Goal: Check status: Check status

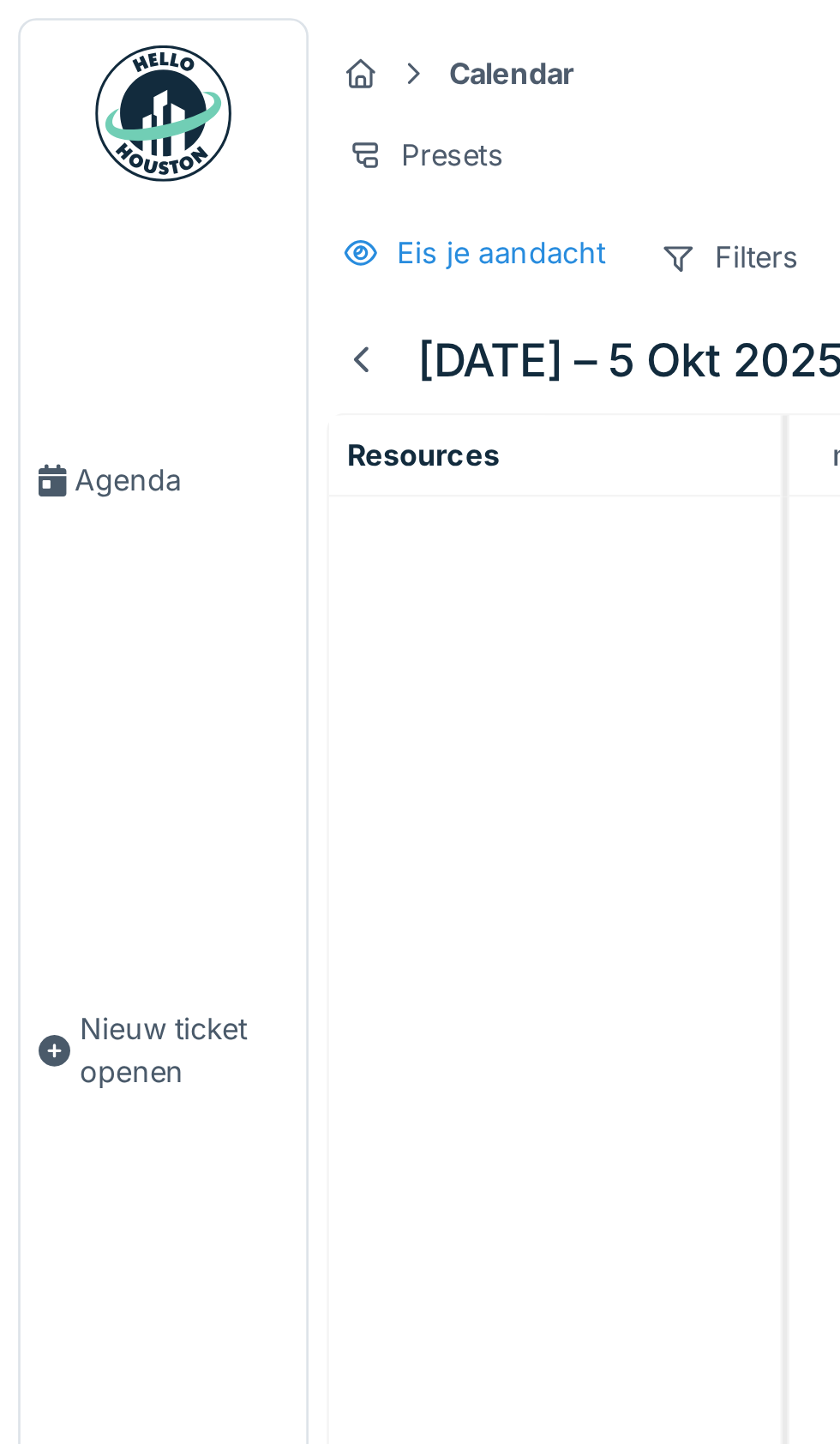
click at [50, 224] on link "Agenda" at bounding box center [62, 182] width 108 height 207
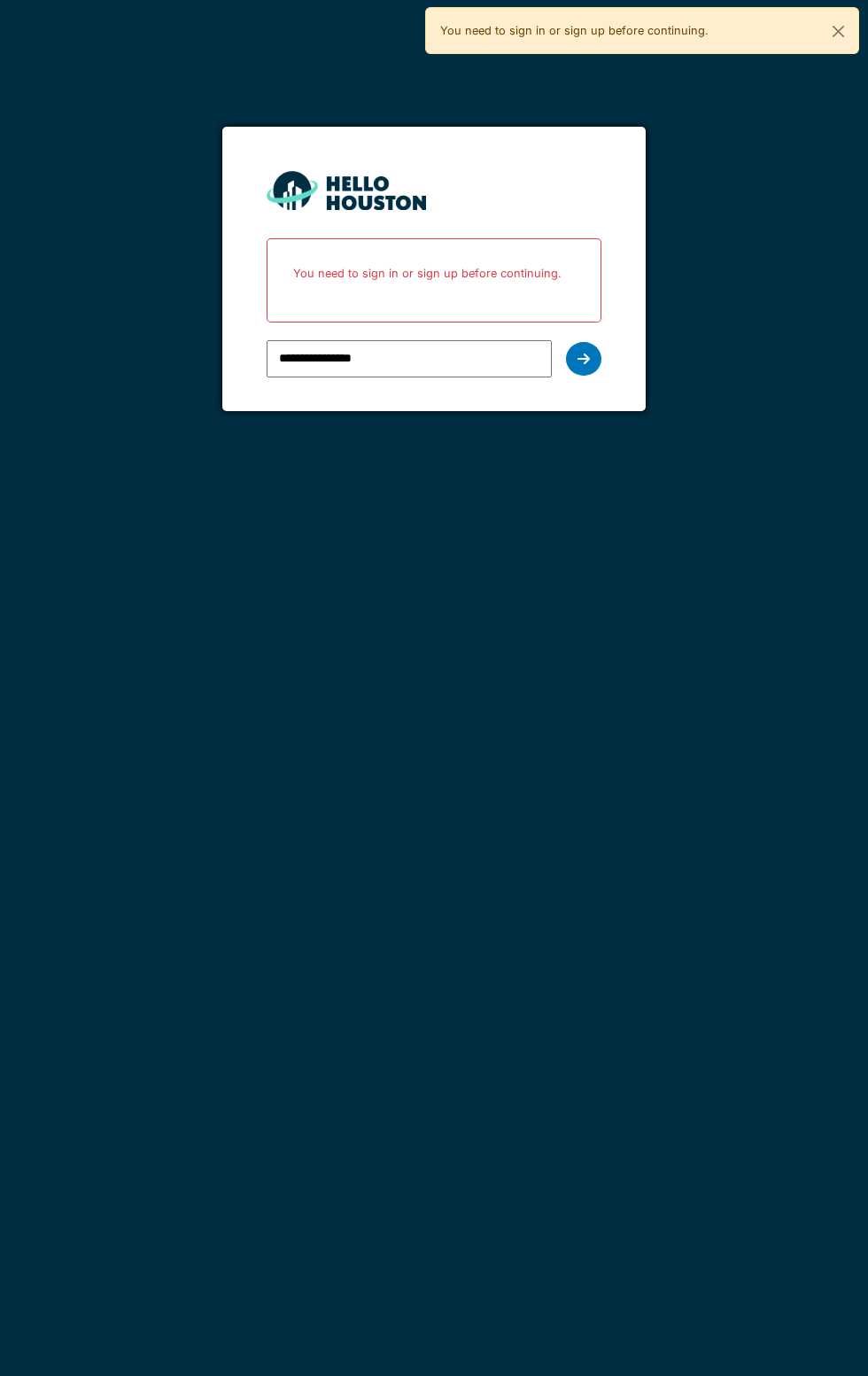
click at [583, 358] on icon at bounding box center [583, 358] width 12 height 14
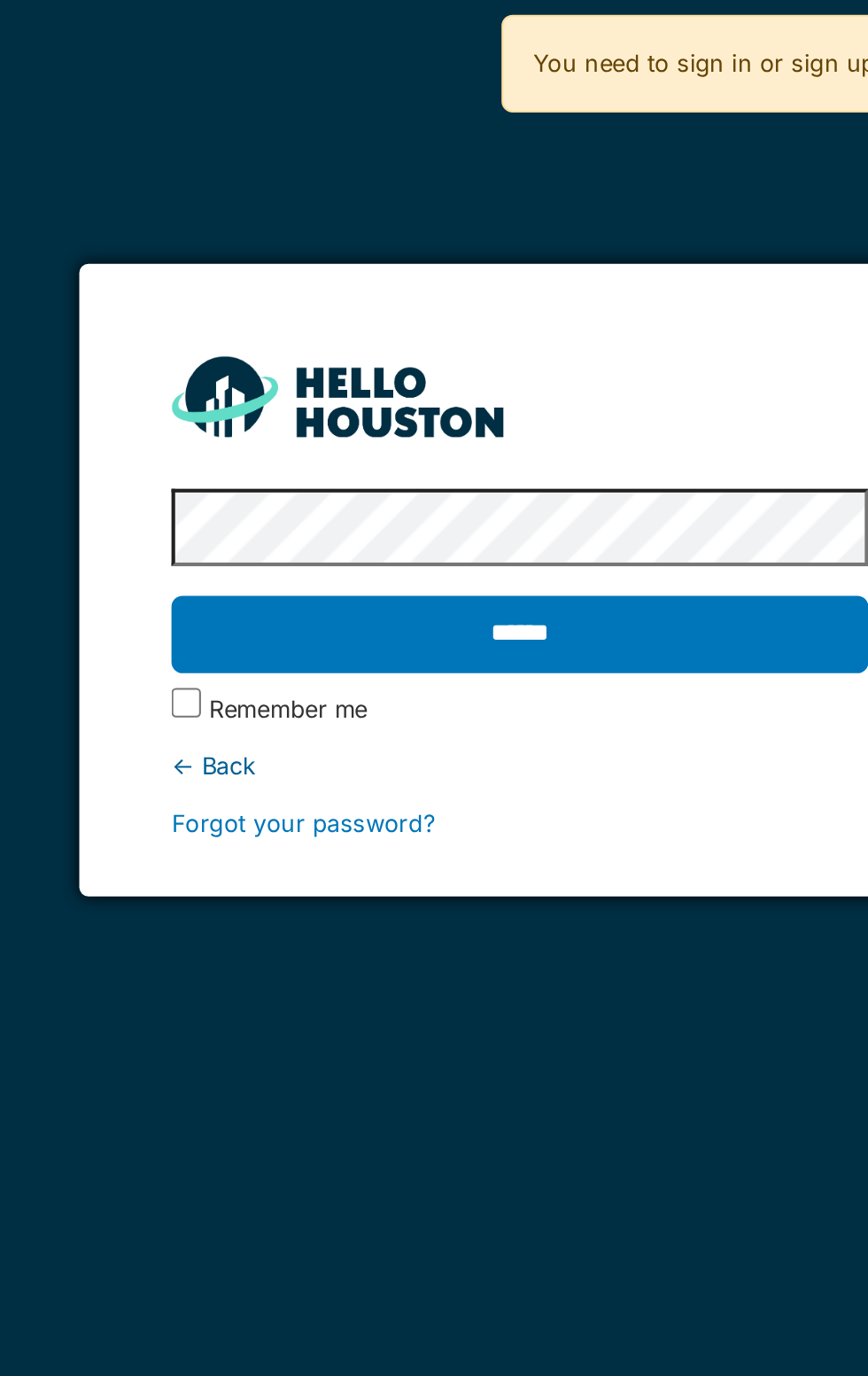
click at [395, 314] on input "******" at bounding box center [434, 305] width 334 height 37
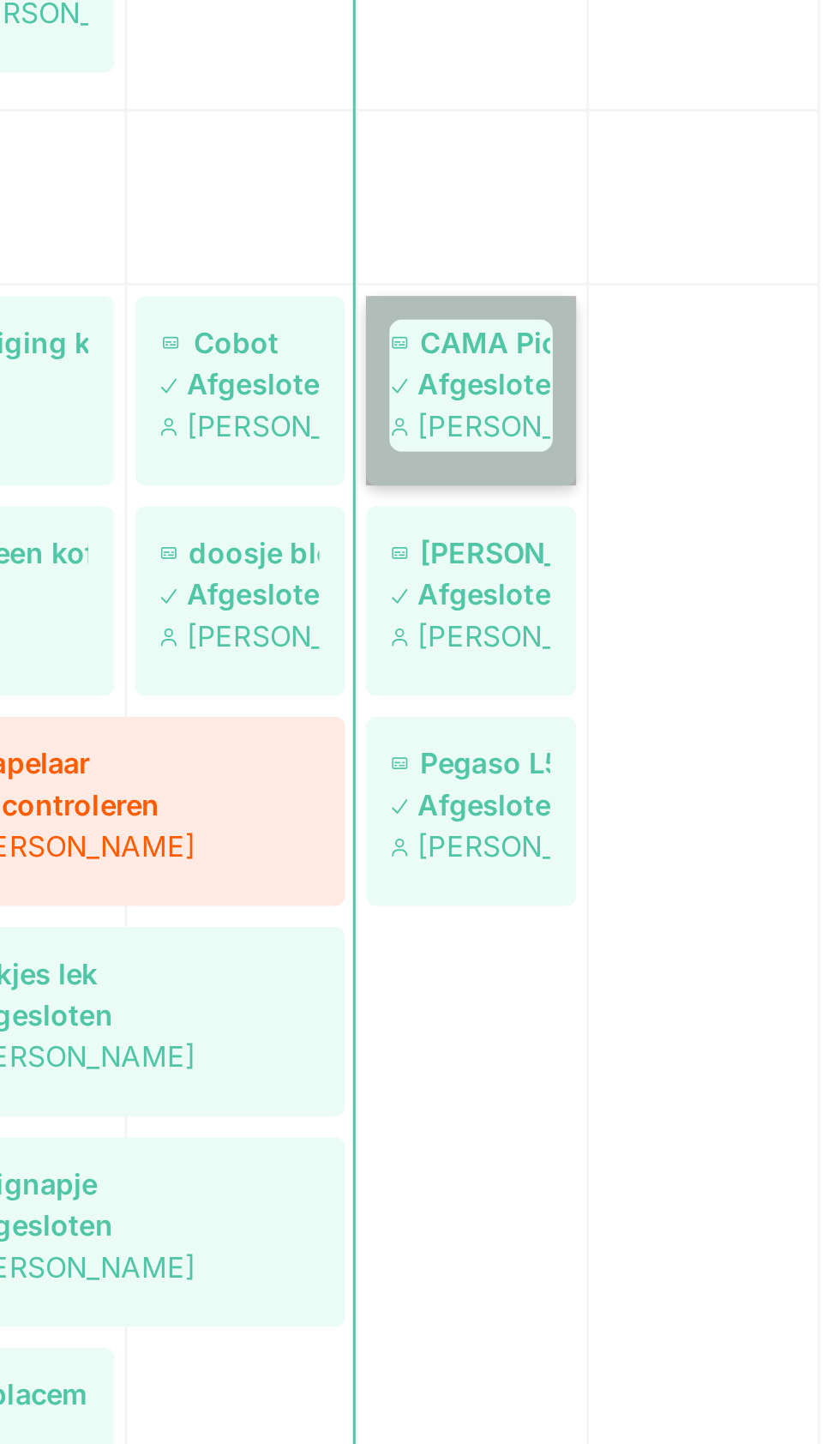
click at [718, 949] on link "CAMA Pick en place laat telkens 1 capsule vallen Afgesloten Damian Olejnik" at bounding box center [718, 949] width 69 height 63
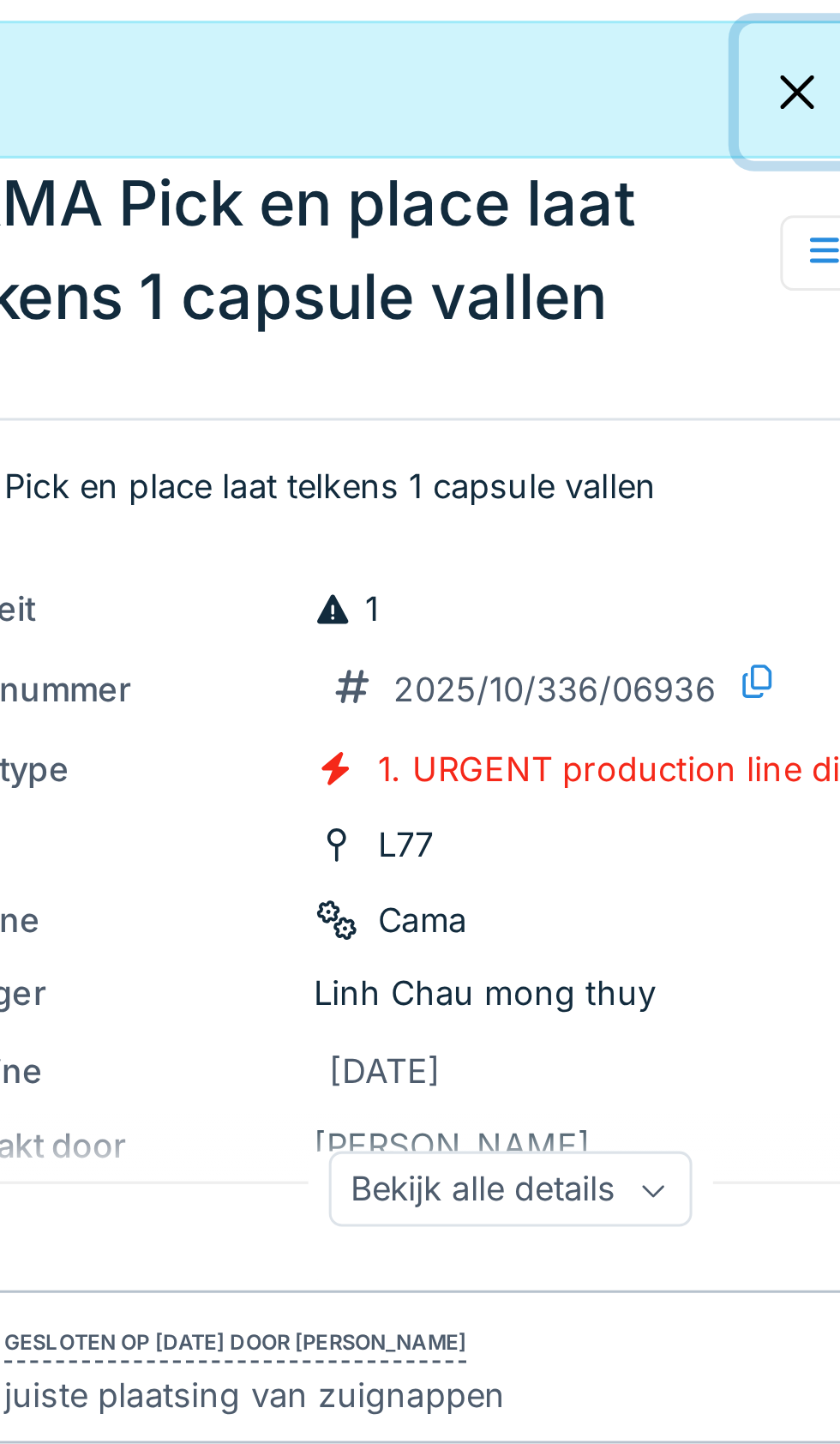
click at [807, 37] on button "Close" at bounding box center [811, 31] width 39 height 45
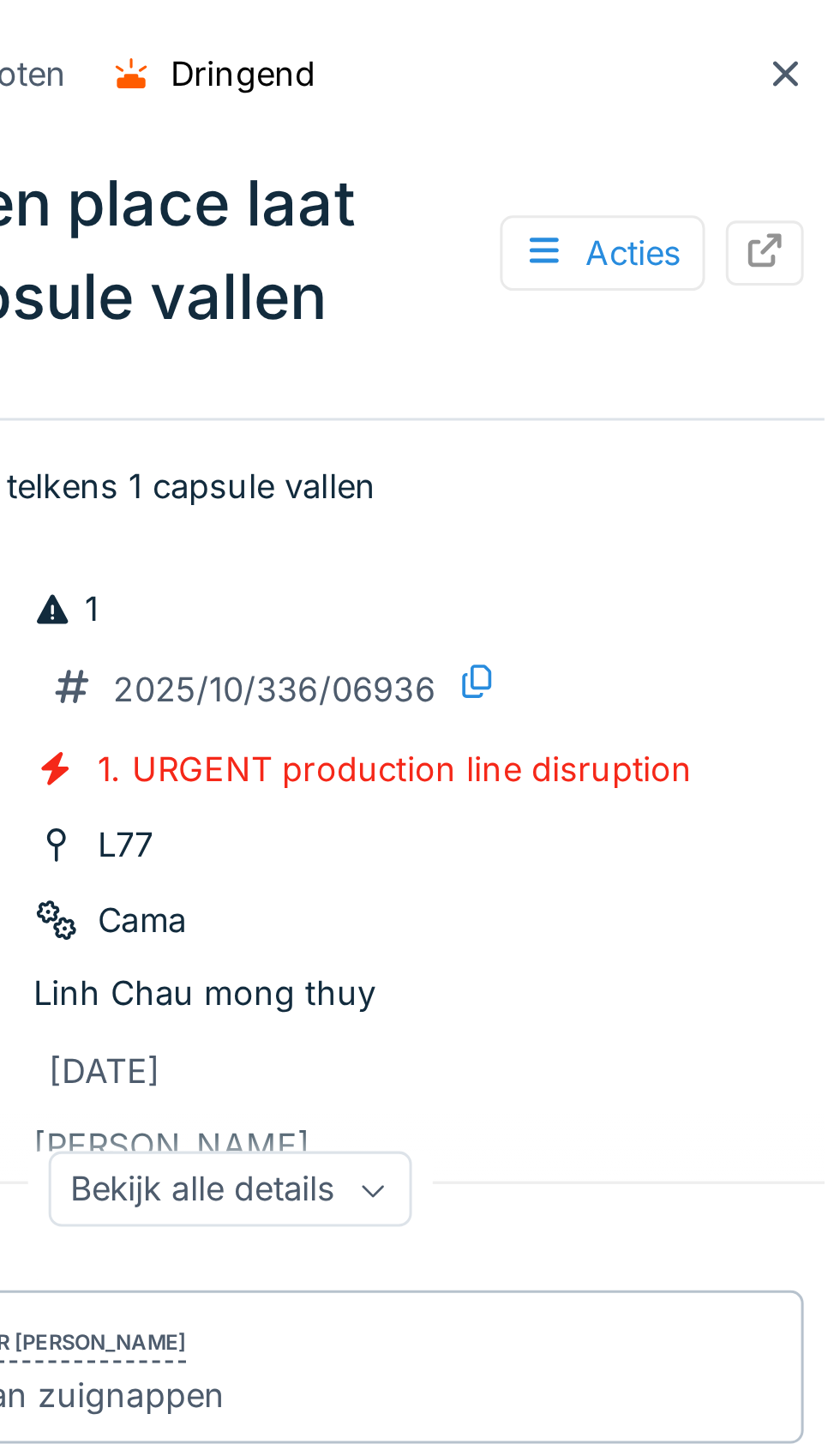
click at [812, 32] on div at bounding box center [808, 24] width 14 height 16
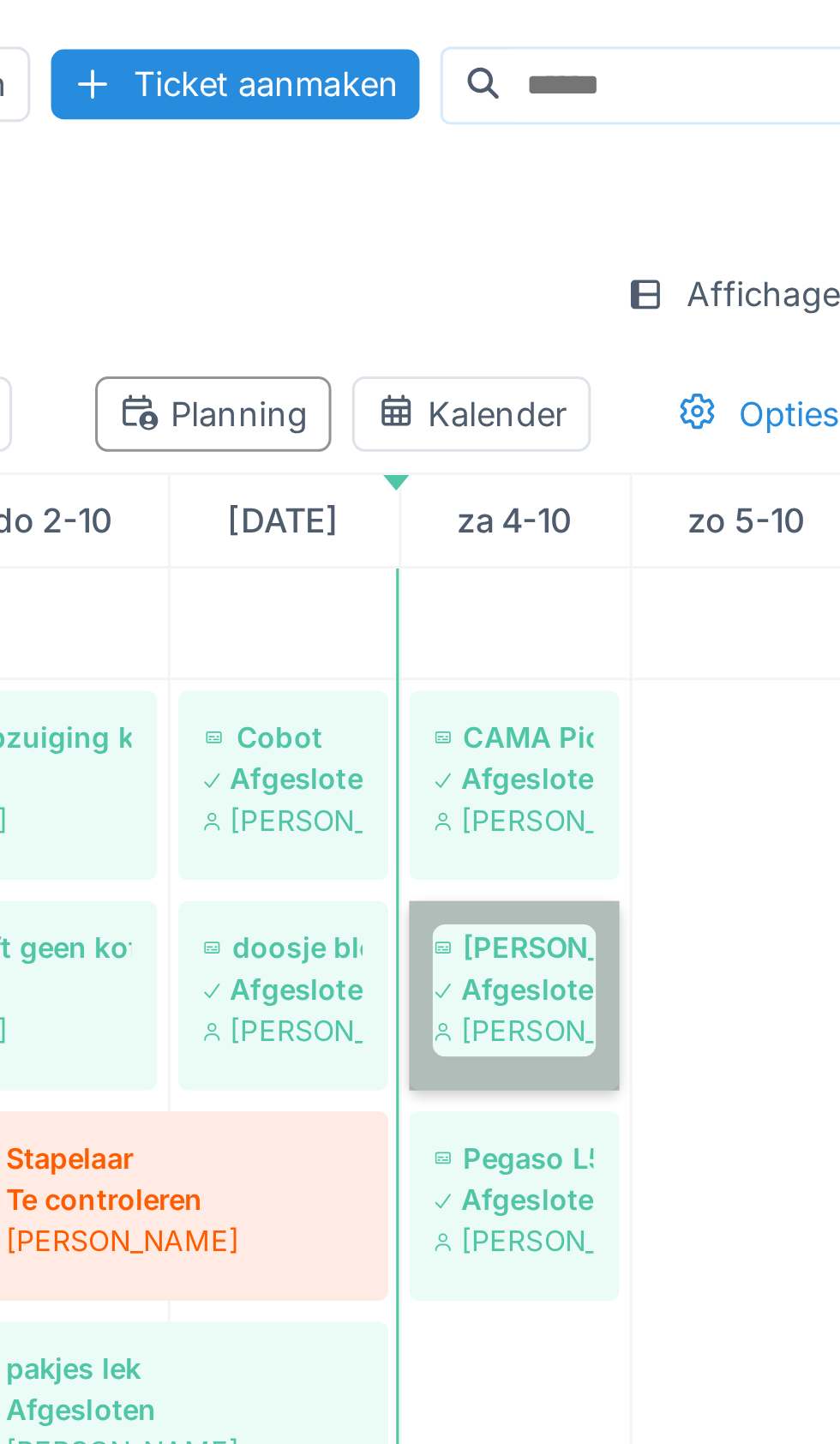
click at [720, 329] on link "Kapotte dozen op de band Afgesloten Damian Olejnik" at bounding box center [718, 329] width 69 height 63
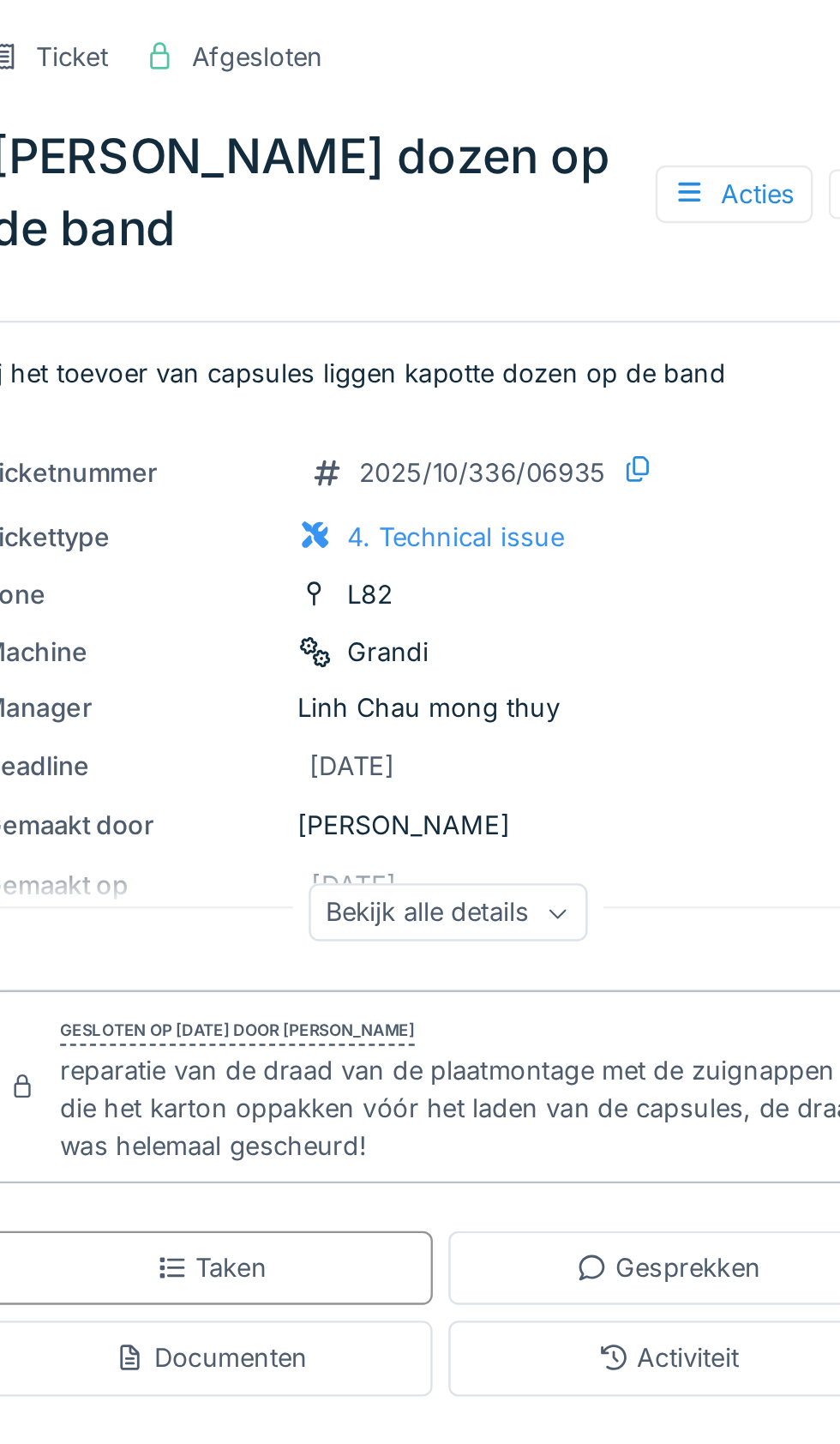
scroll to position [0, 93]
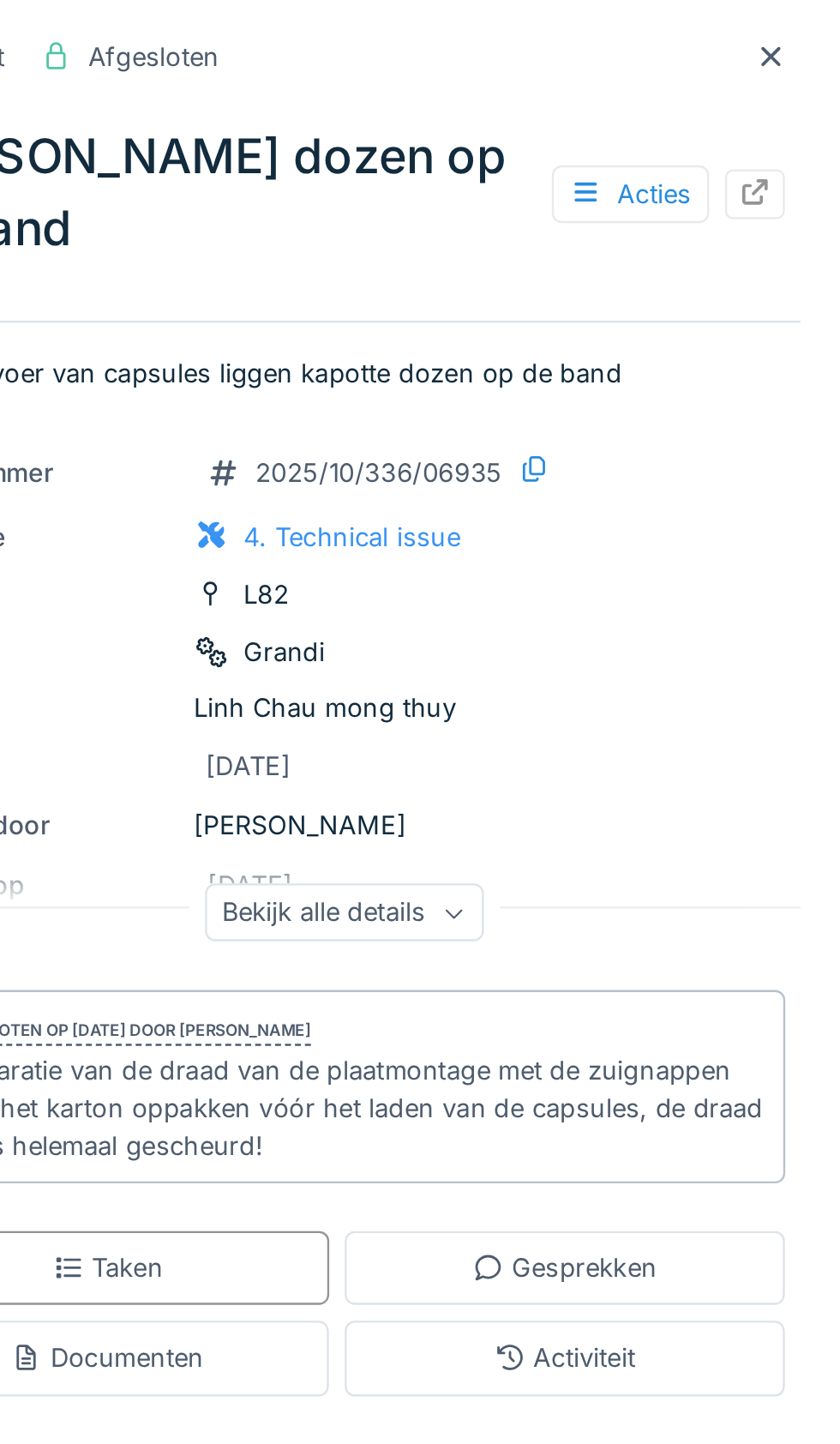
click at [807, 24] on icon at bounding box center [808, 24] width 9 height 9
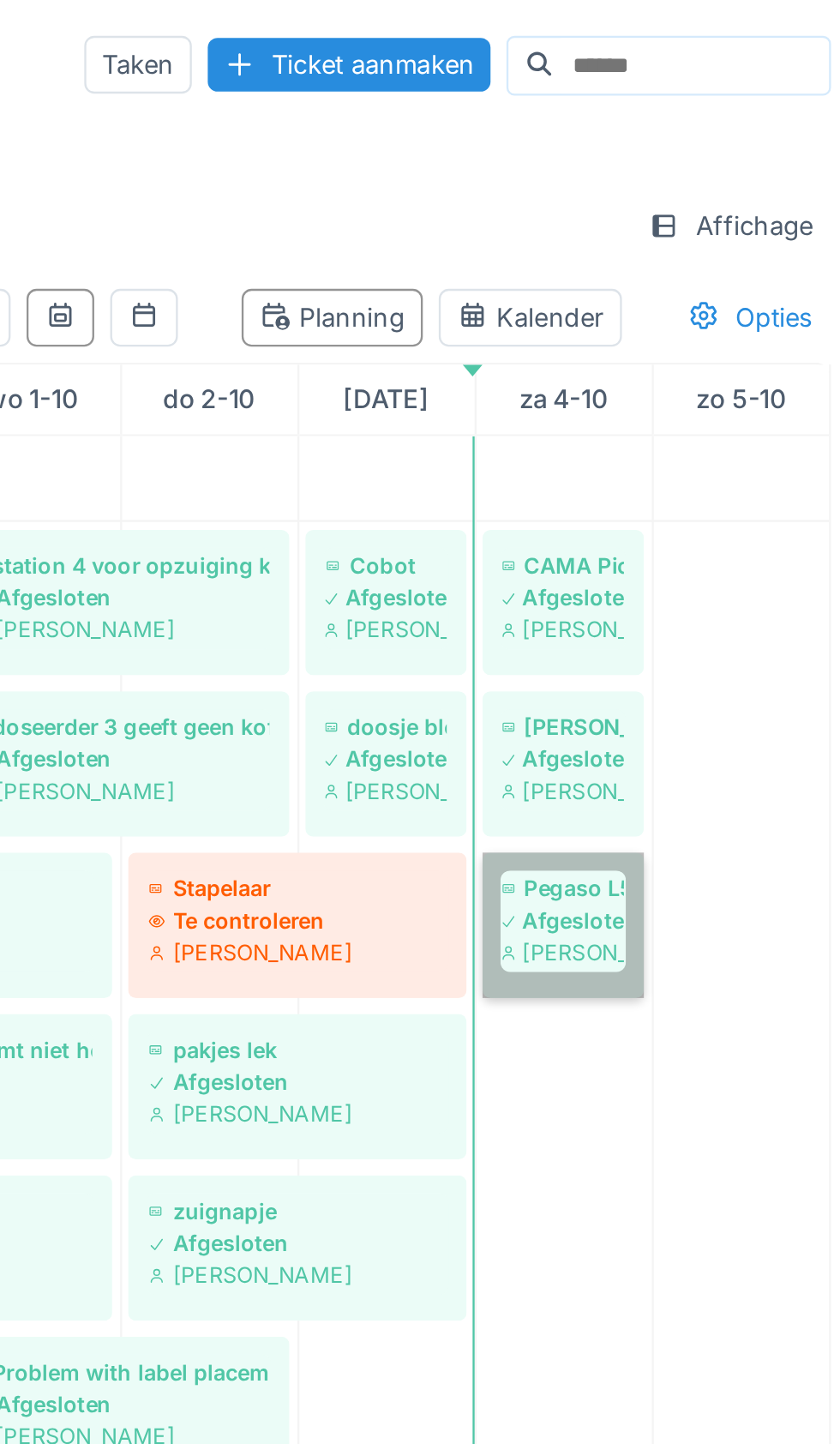
click at [725, 408] on link "Pegaso L52 B Afgesloten Damian Olejnik" at bounding box center [718, 399] width 69 height 63
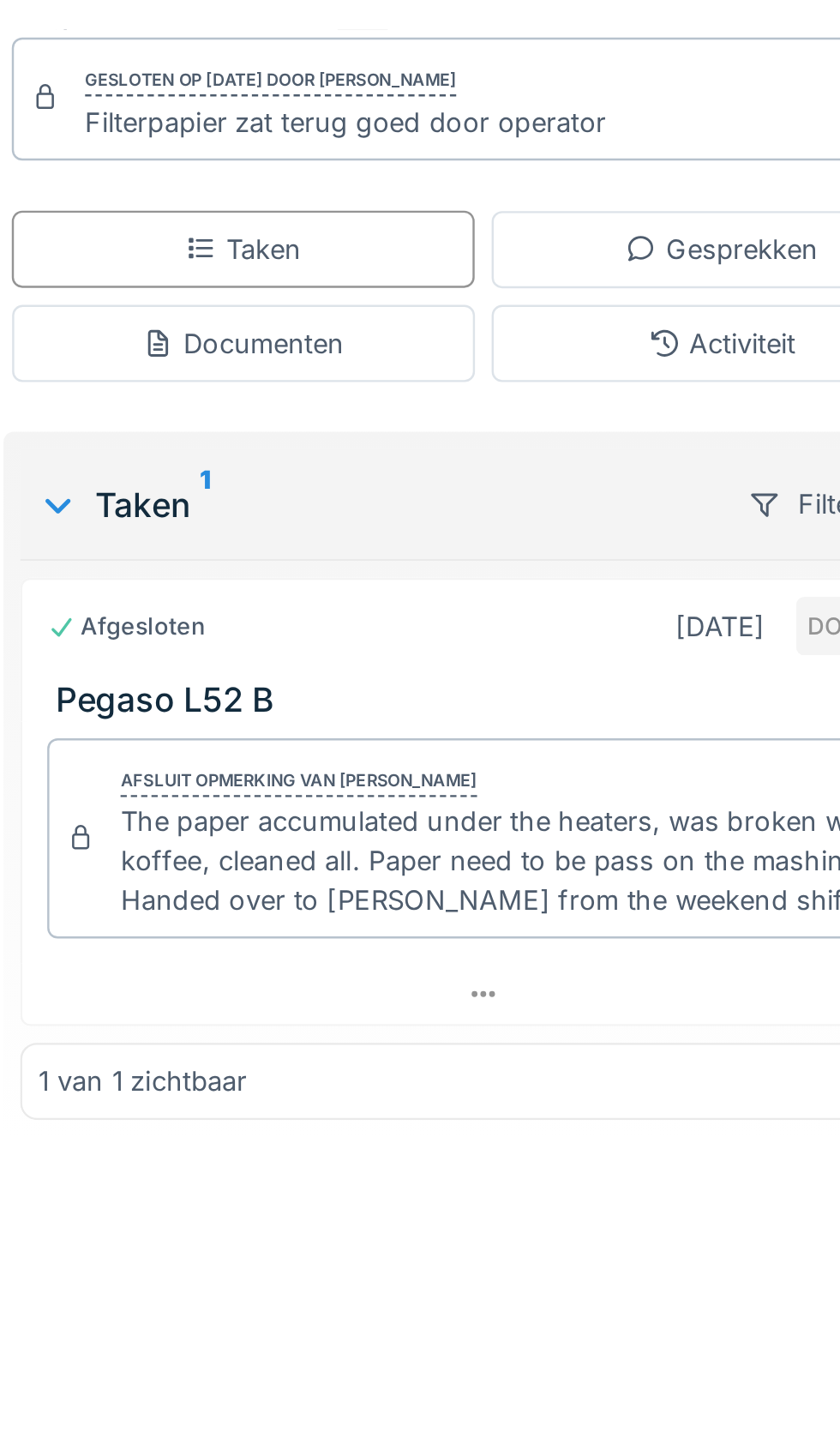
scroll to position [0, 93]
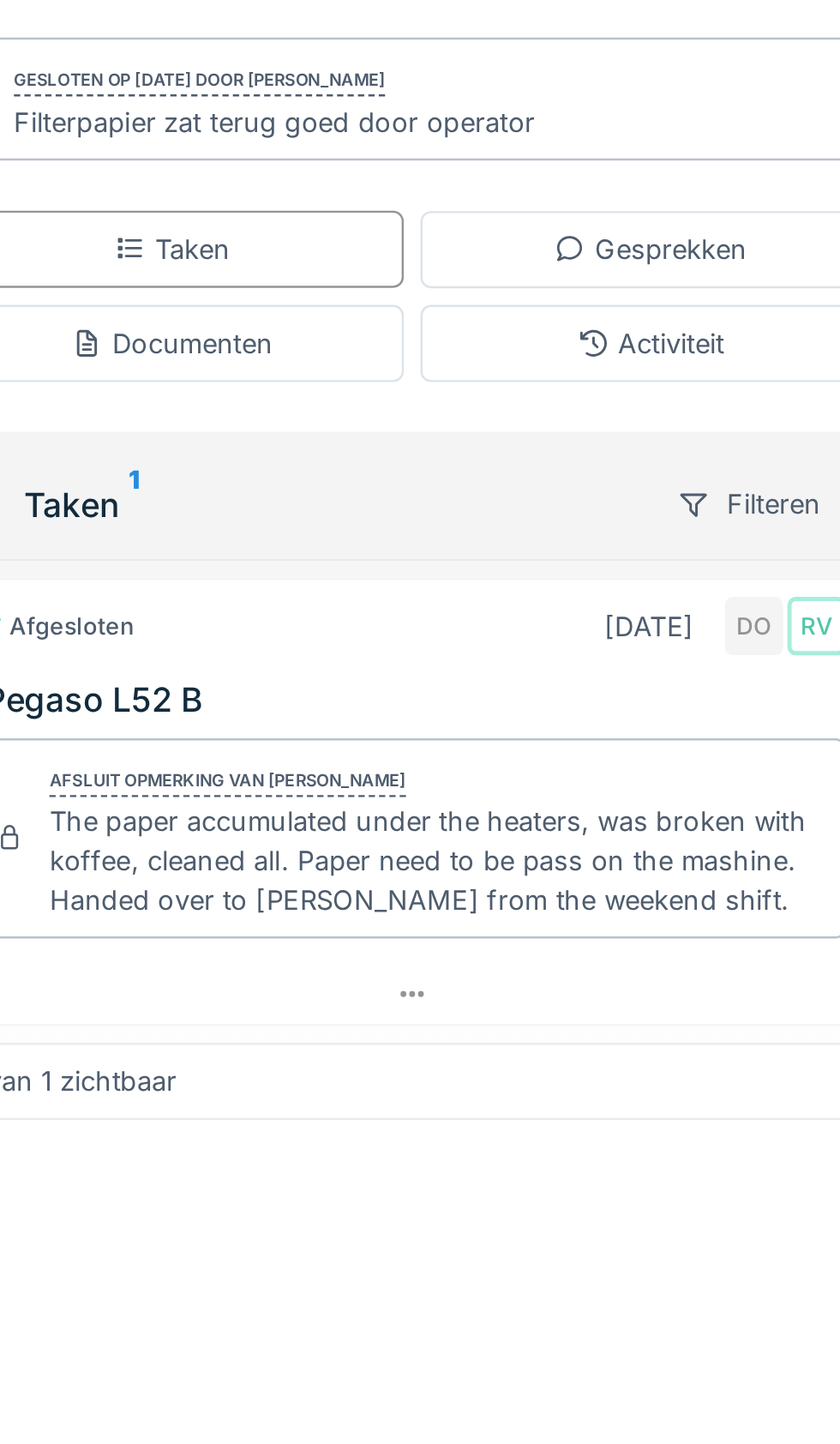
click at [722, 955] on div "Ticket Afgesloten Pegaso L52 B Acties Filtre papier gebroken Ticketnummer 2025/…" at bounding box center [620, 722] width 429 height 1444
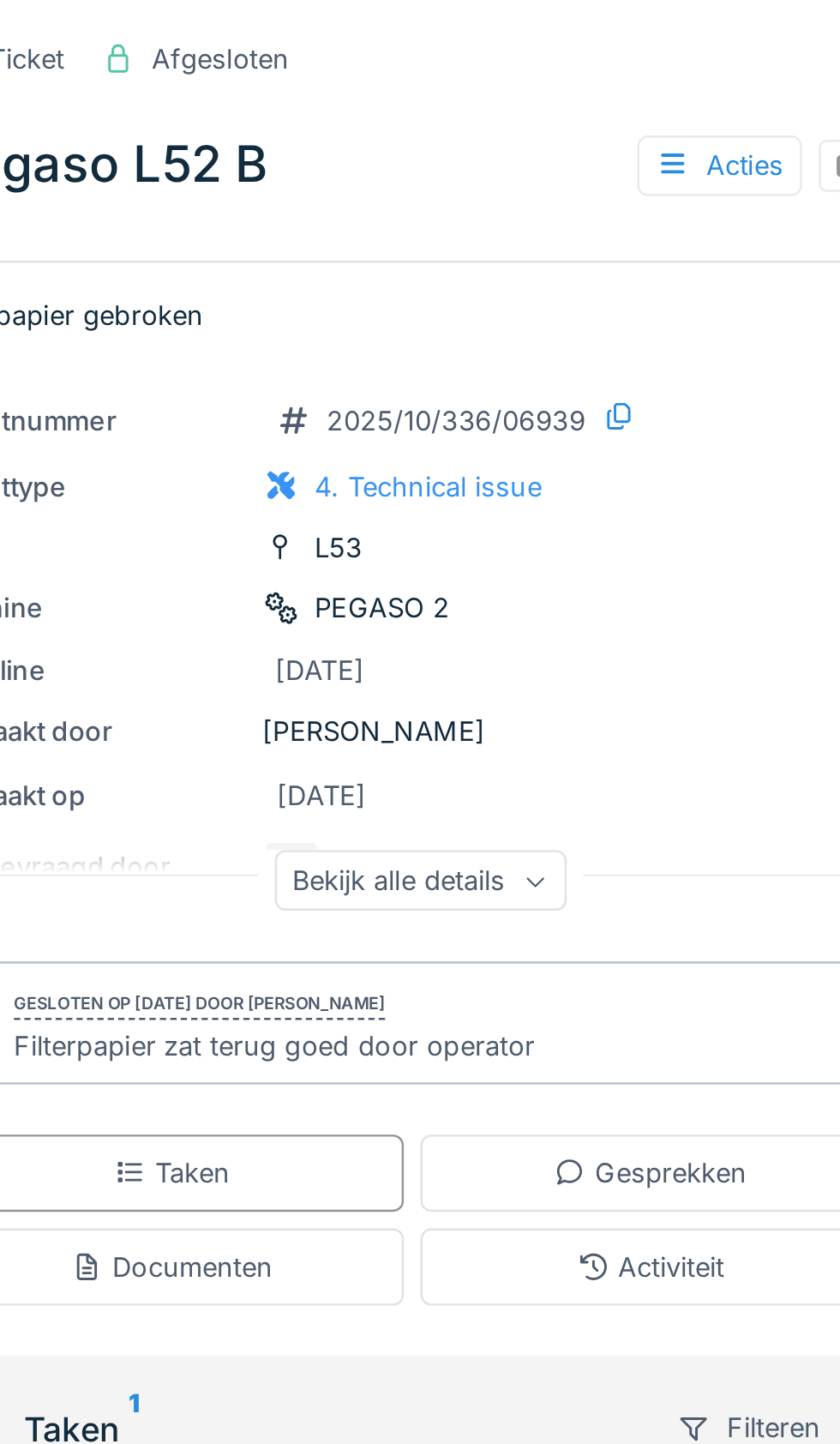
scroll to position [0, 193]
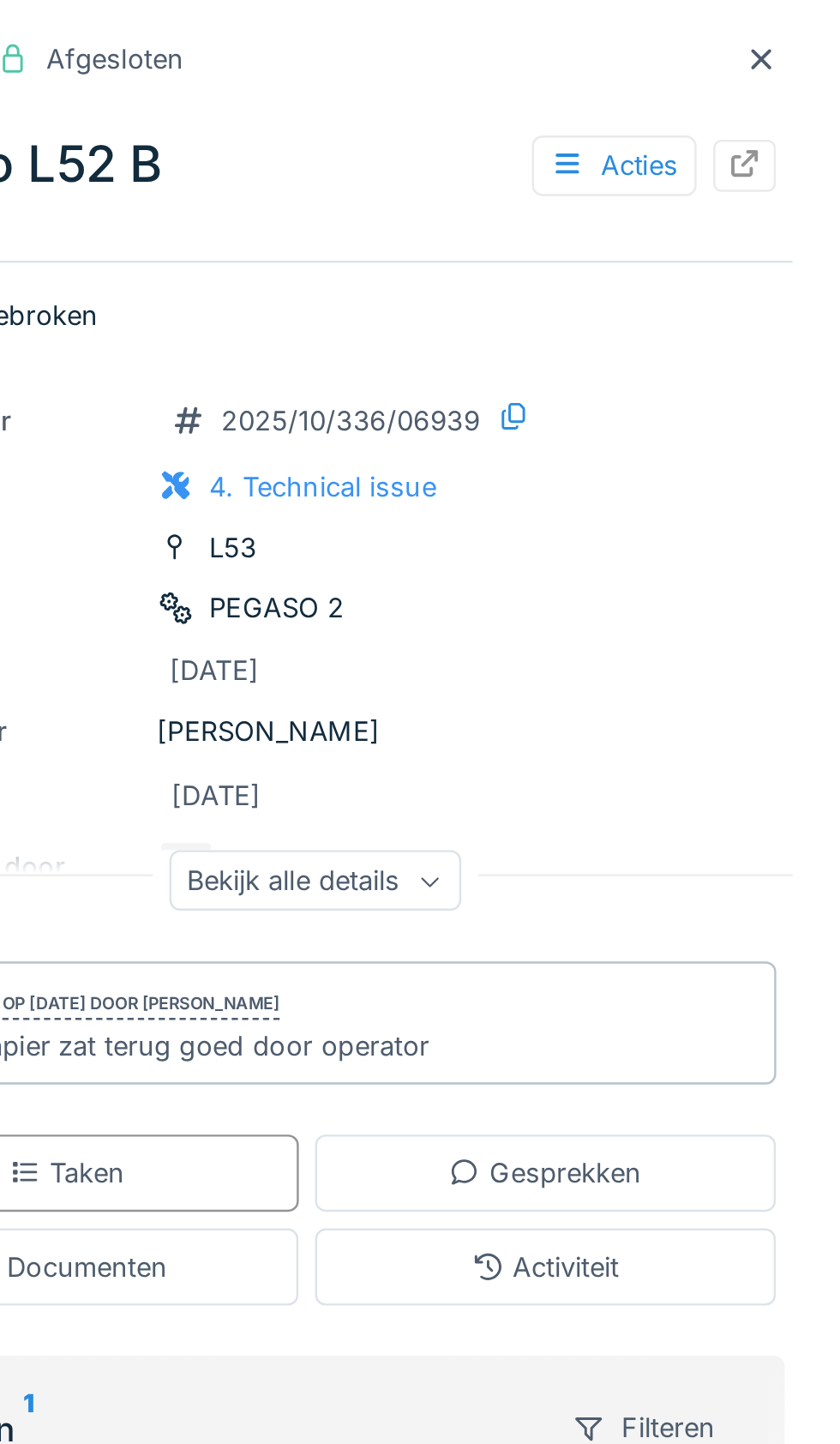
click at [807, 24] on icon at bounding box center [808, 24] width 9 height 9
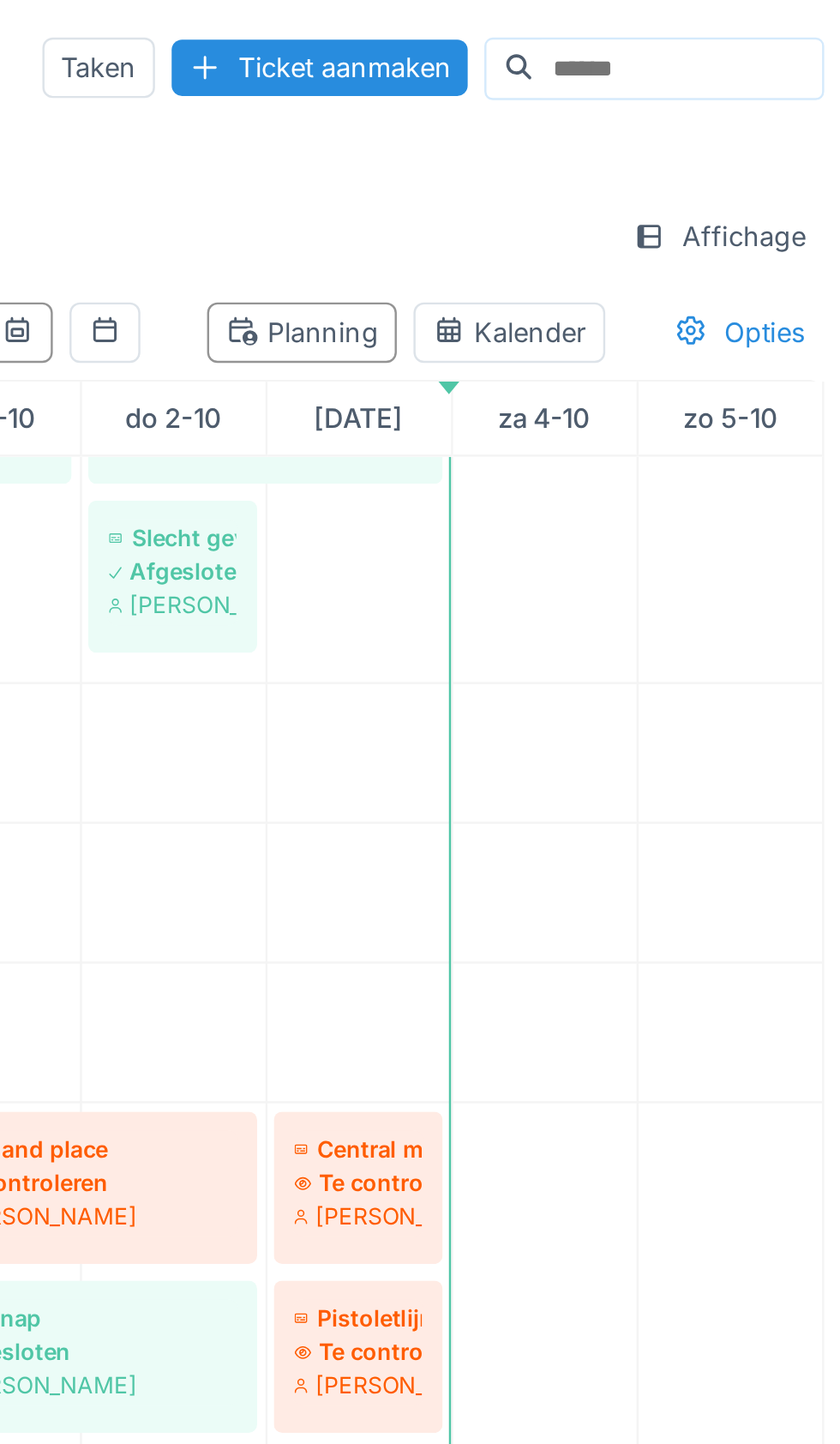
scroll to position [2356, 0]
